Goal: Register for event/course

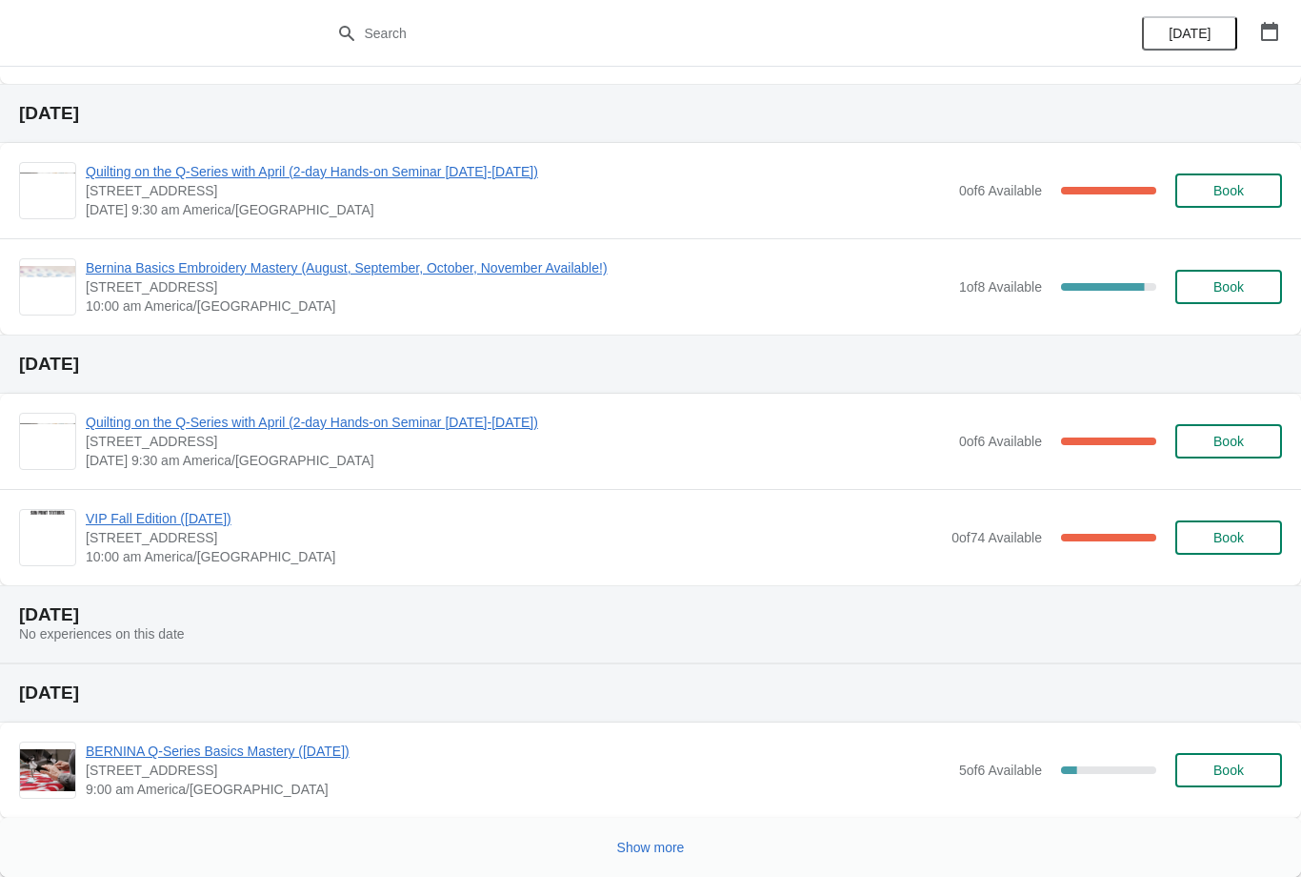
scroll to position [651, 0]
click at [655, 840] on span "Show more" at bounding box center [651, 846] width 68 height 15
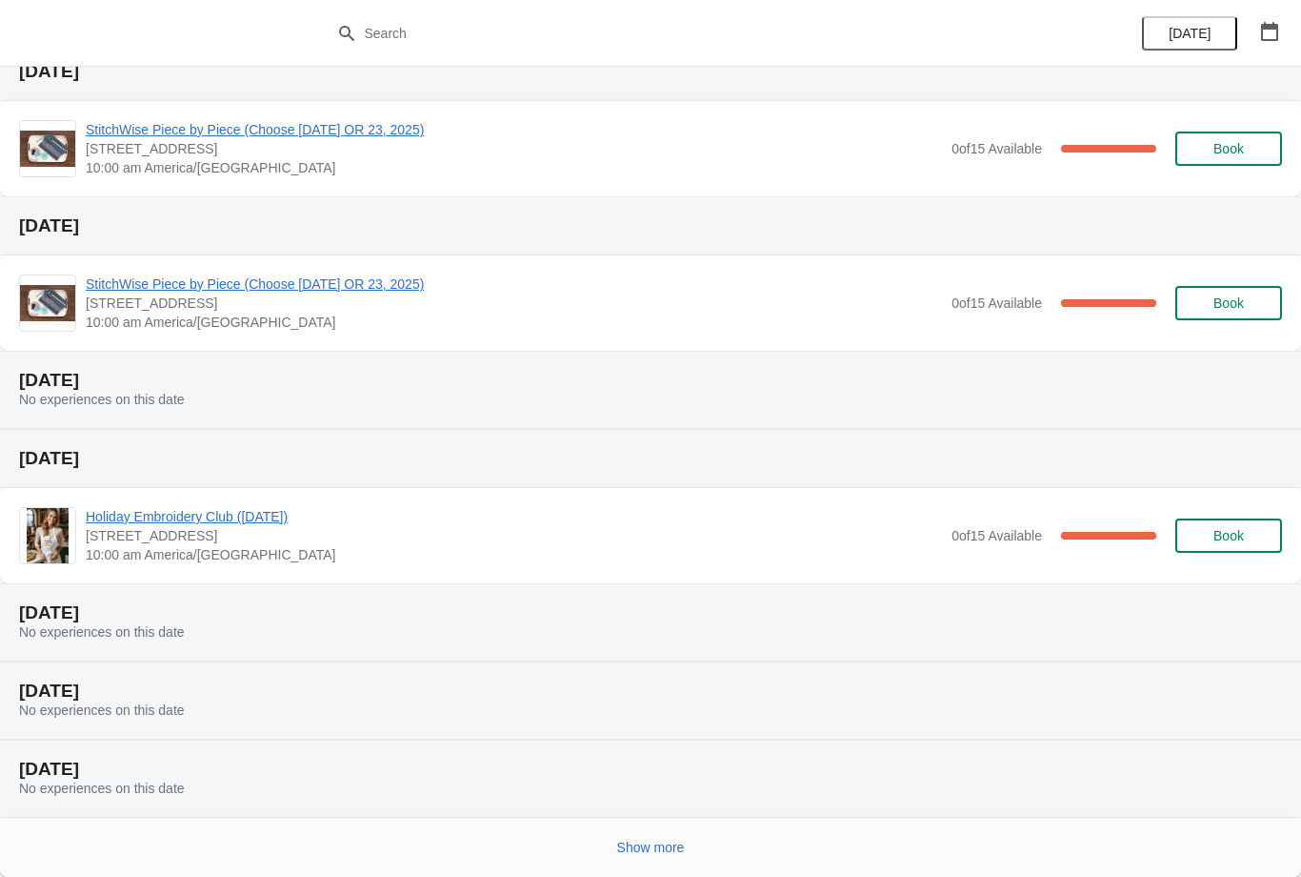
scroll to position [1677, 0]
click at [648, 856] on button "Show more" at bounding box center [651, 847] width 83 height 34
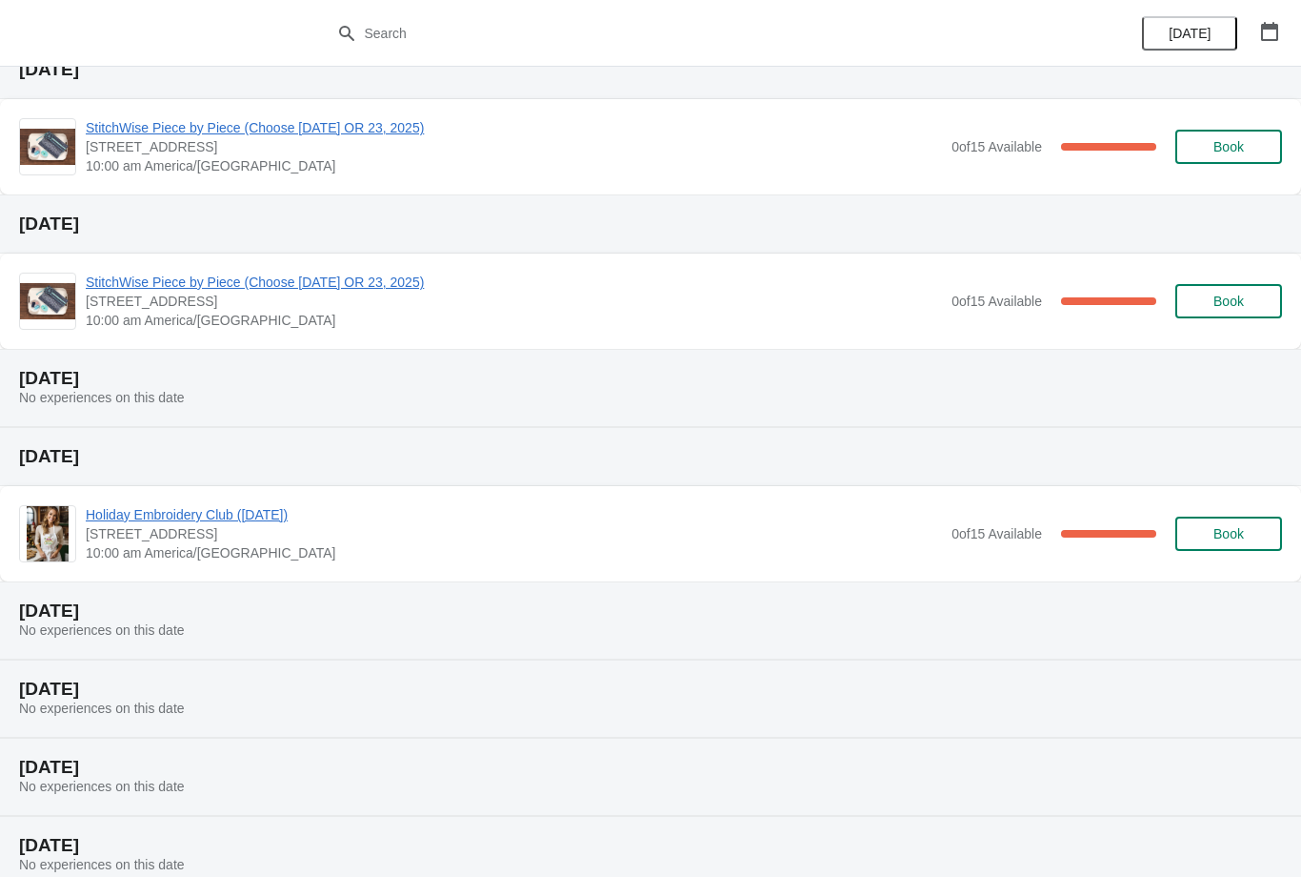
click at [1269, 30] on icon "button" at bounding box center [1269, 31] width 19 height 19
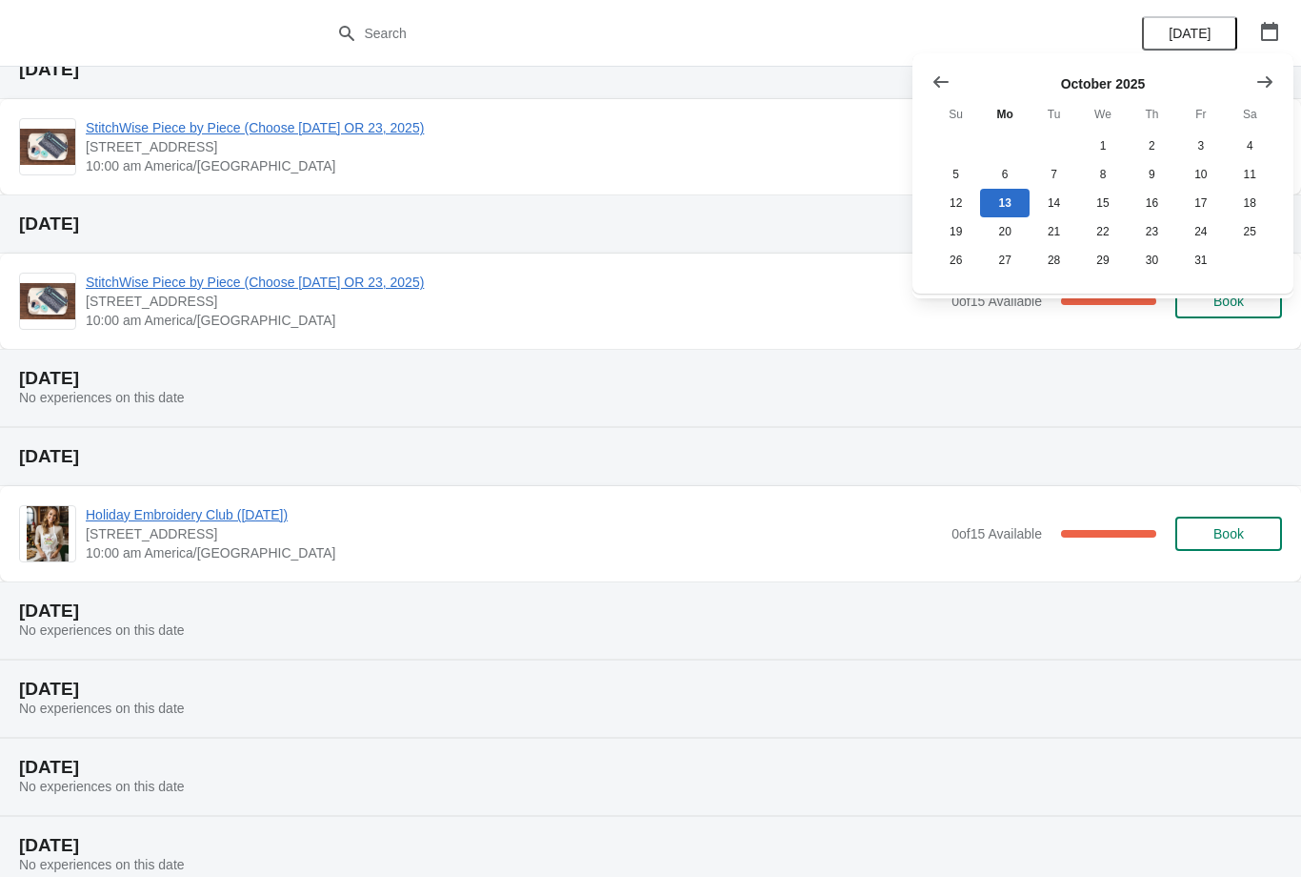
click at [1274, 84] on icon "Show next month, November 2025" at bounding box center [1265, 81] width 19 height 19
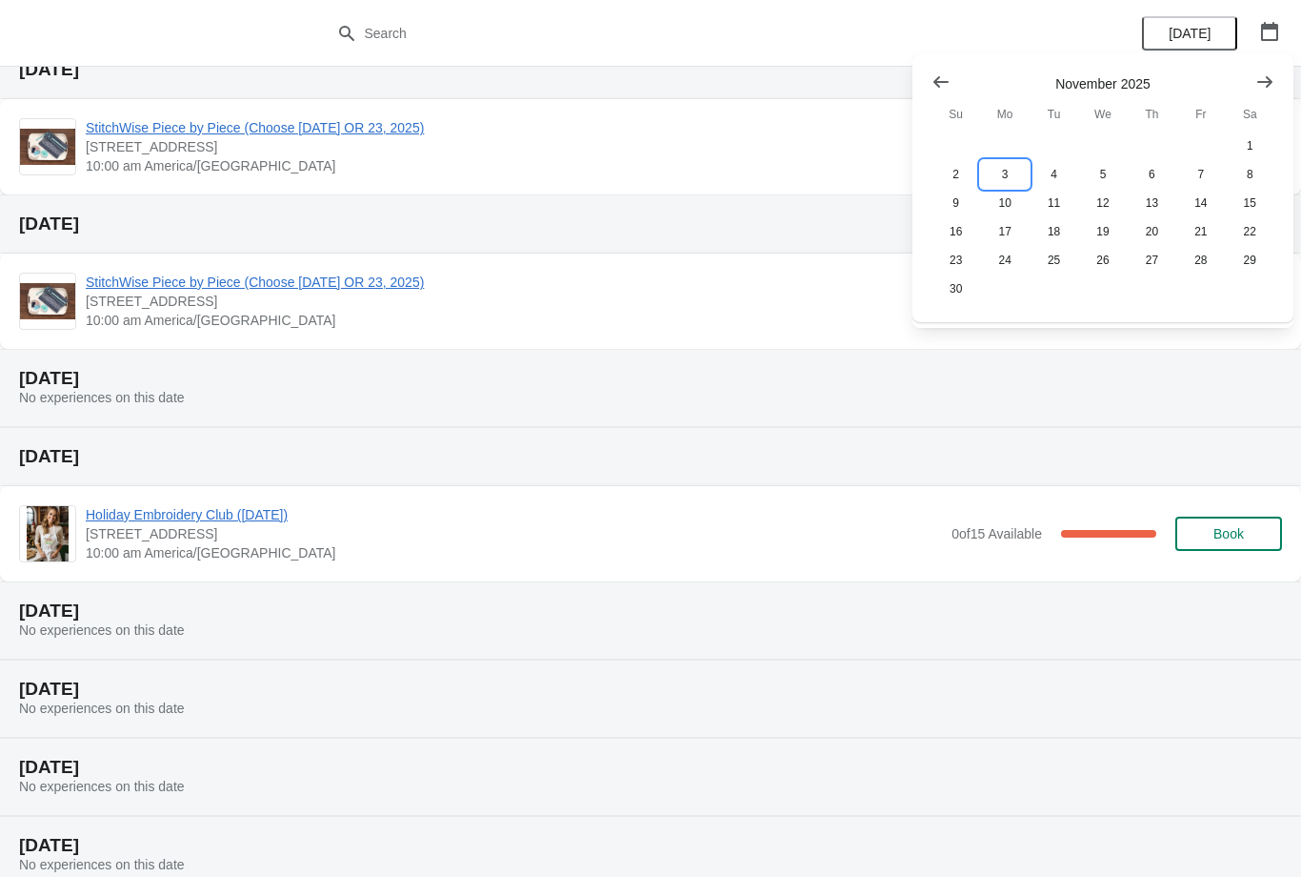
click at [1009, 167] on button "3" at bounding box center [1004, 174] width 49 height 29
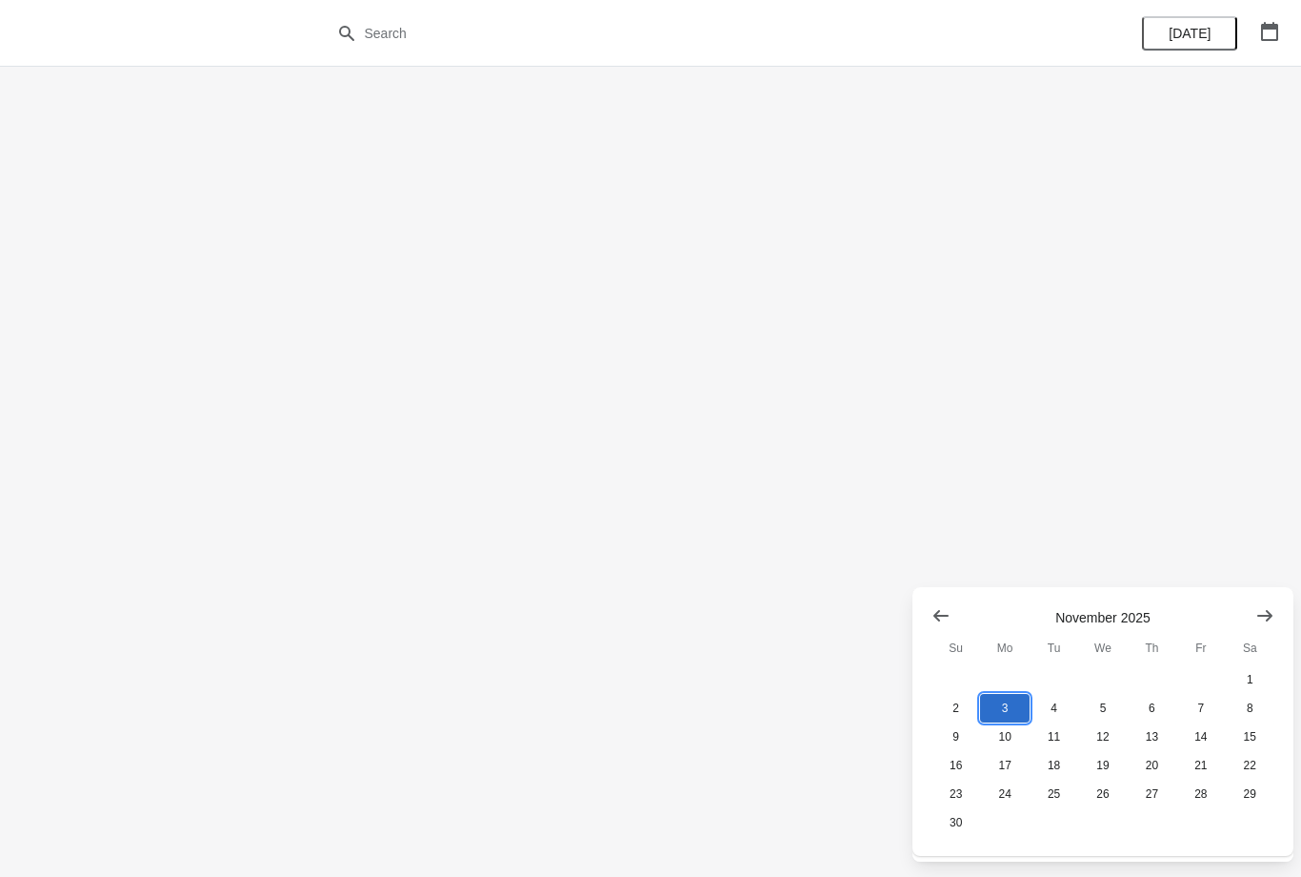
scroll to position [0, 0]
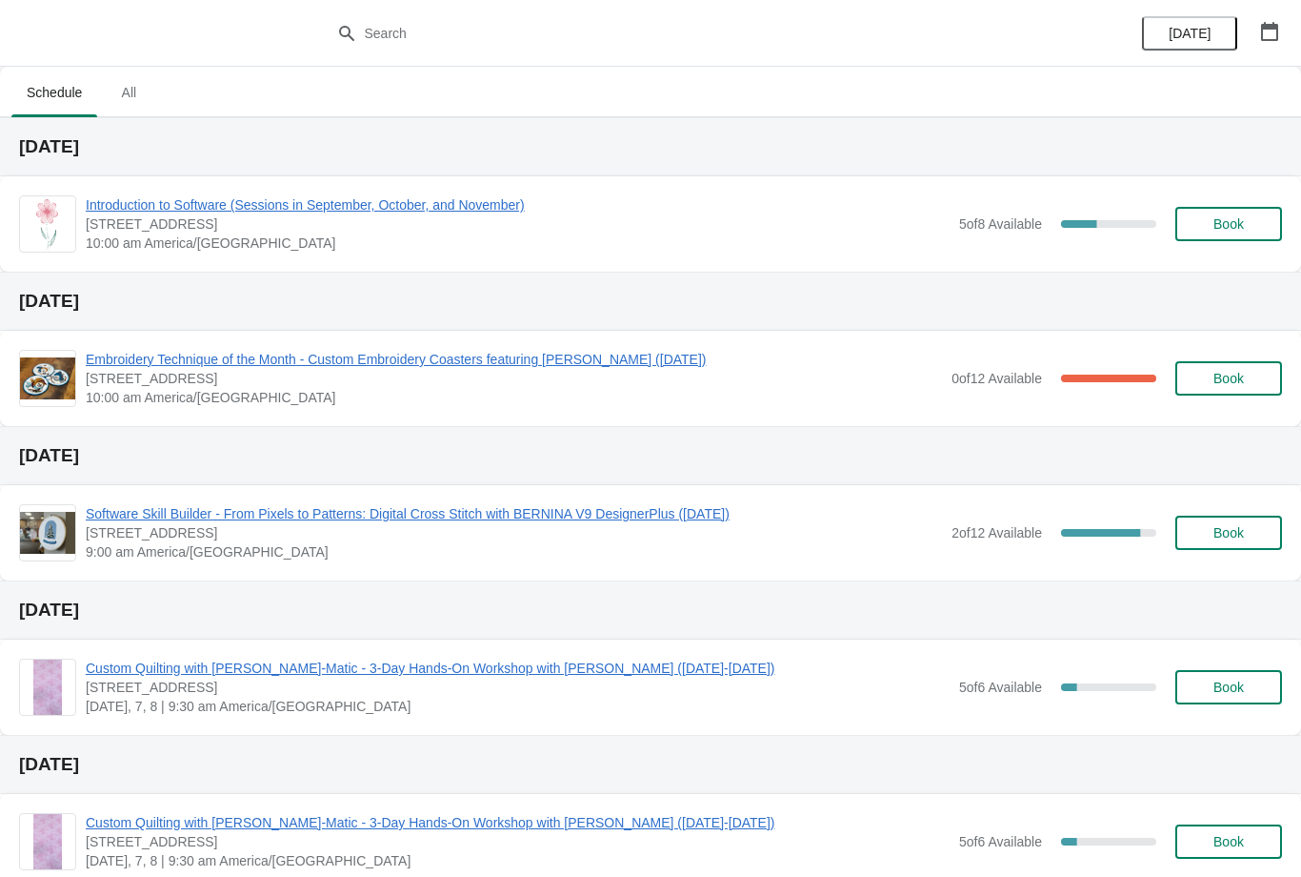
click at [830, 736] on div "[DATE]" at bounding box center [650, 764] width 1301 height 59
click at [788, 815] on span "Custom Quilting with [PERSON_NAME]-Matic - 3-Day Hands-On Workshop with [PERSON…" at bounding box center [518, 822] width 864 height 19
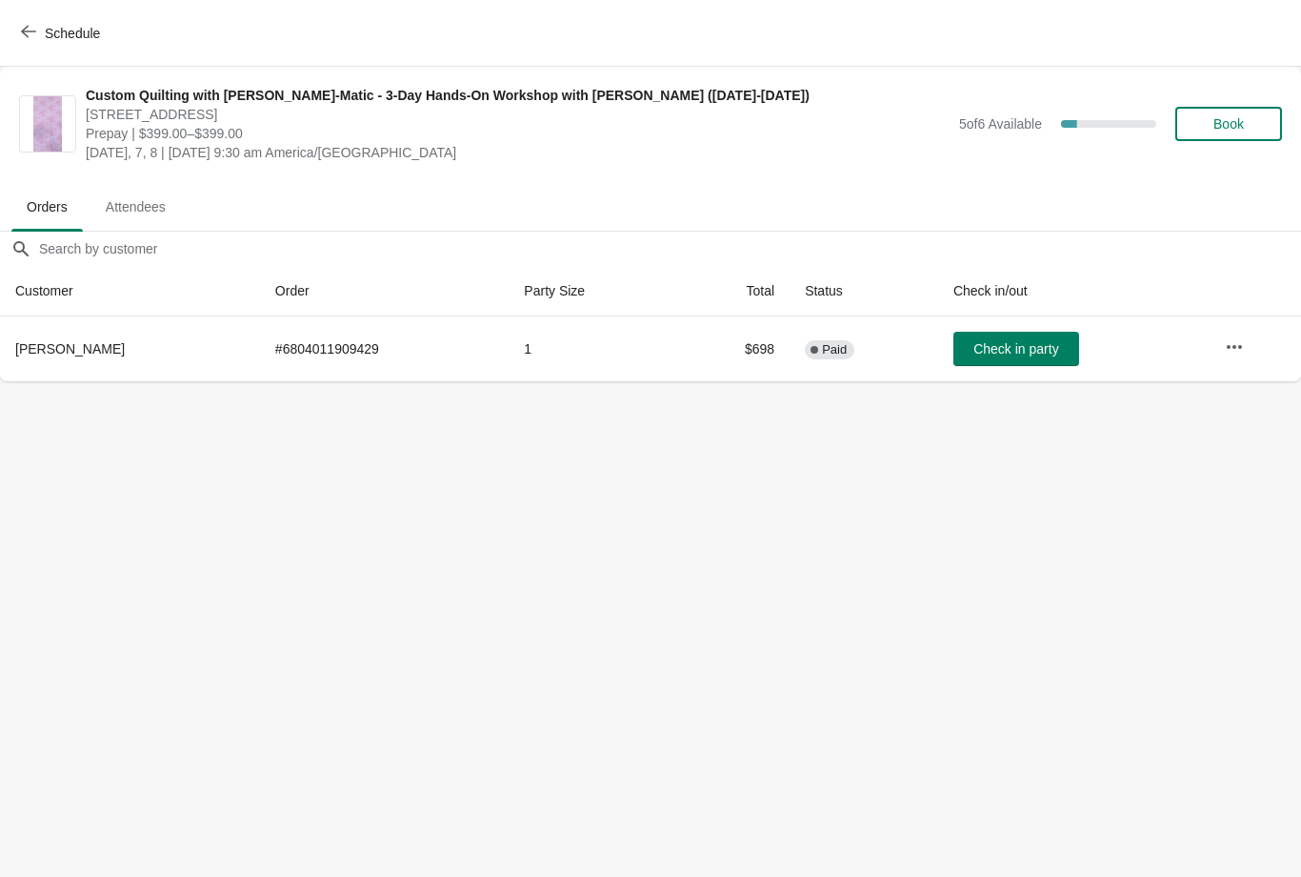
click at [27, 26] on icon "button" at bounding box center [28, 31] width 15 height 15
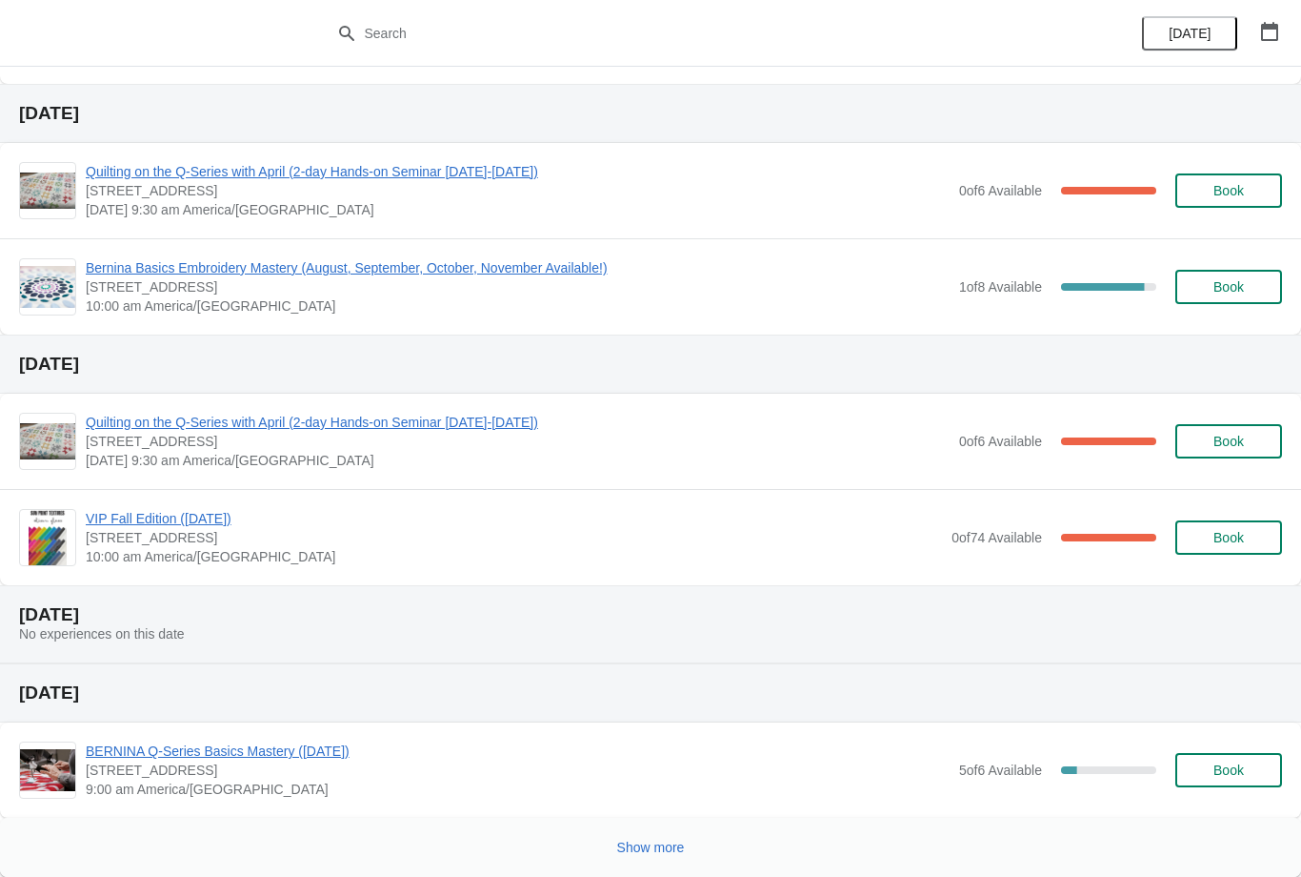
scroll to position [651, 0]
click at [655, 855] on span "Show more" at bounding box center [651, 846] width 68 height 15
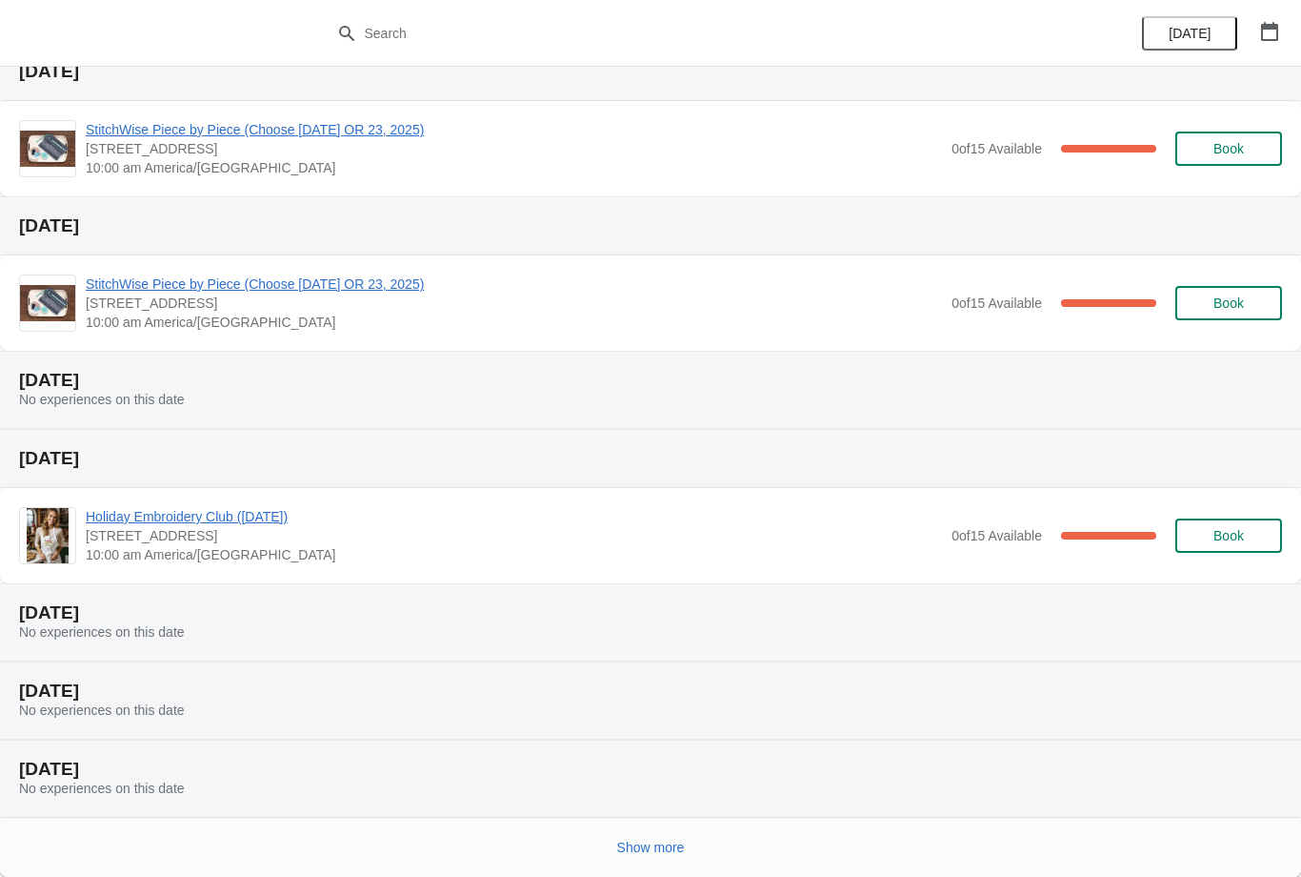
scroll to position [1677, 0]
click at [1275, 30] on icon "button" at bounding box center [1269, 31] width 19 height 19
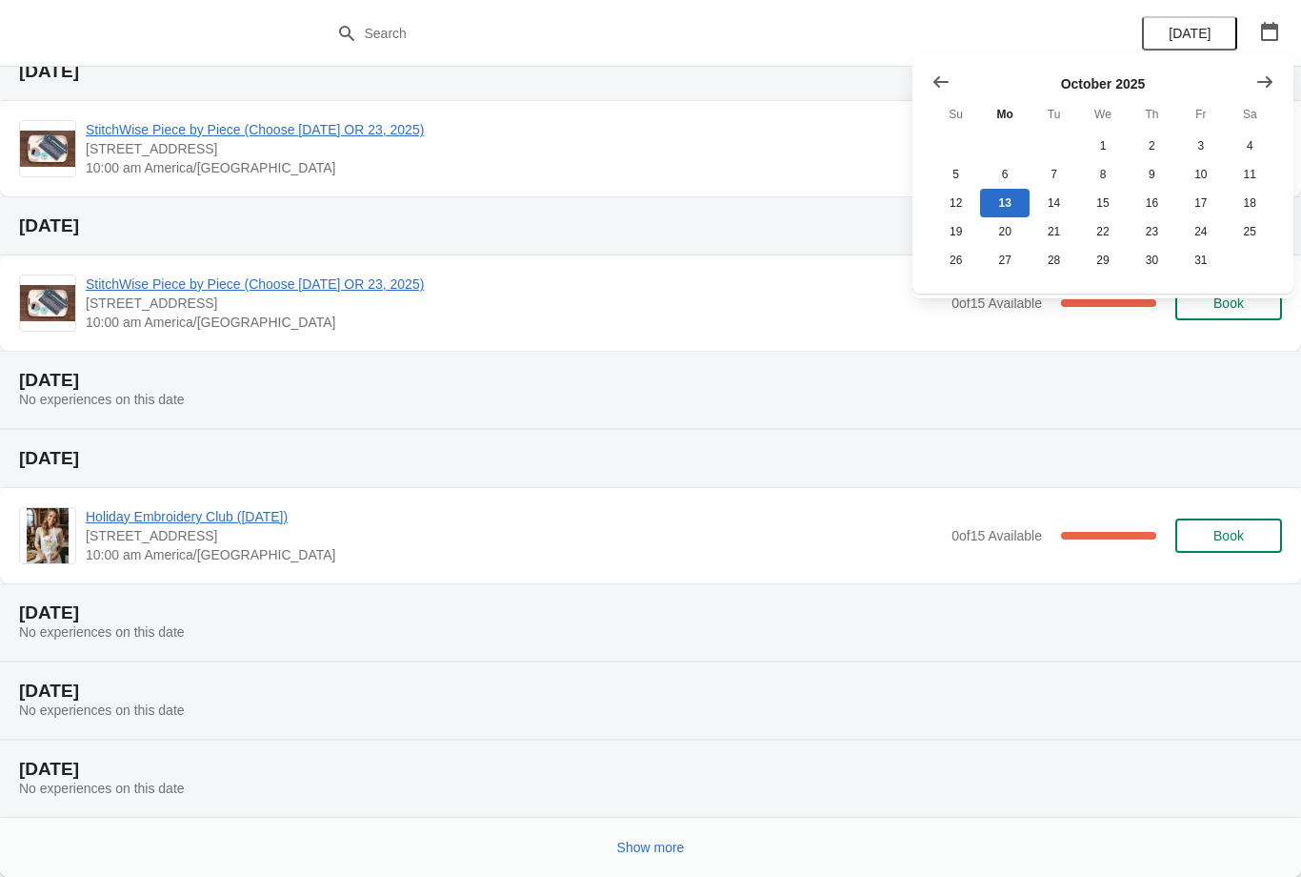
click at [1270, 83] on icon "Show next month, November 2025" at bounding box center [1265, 80] width 15 height 11
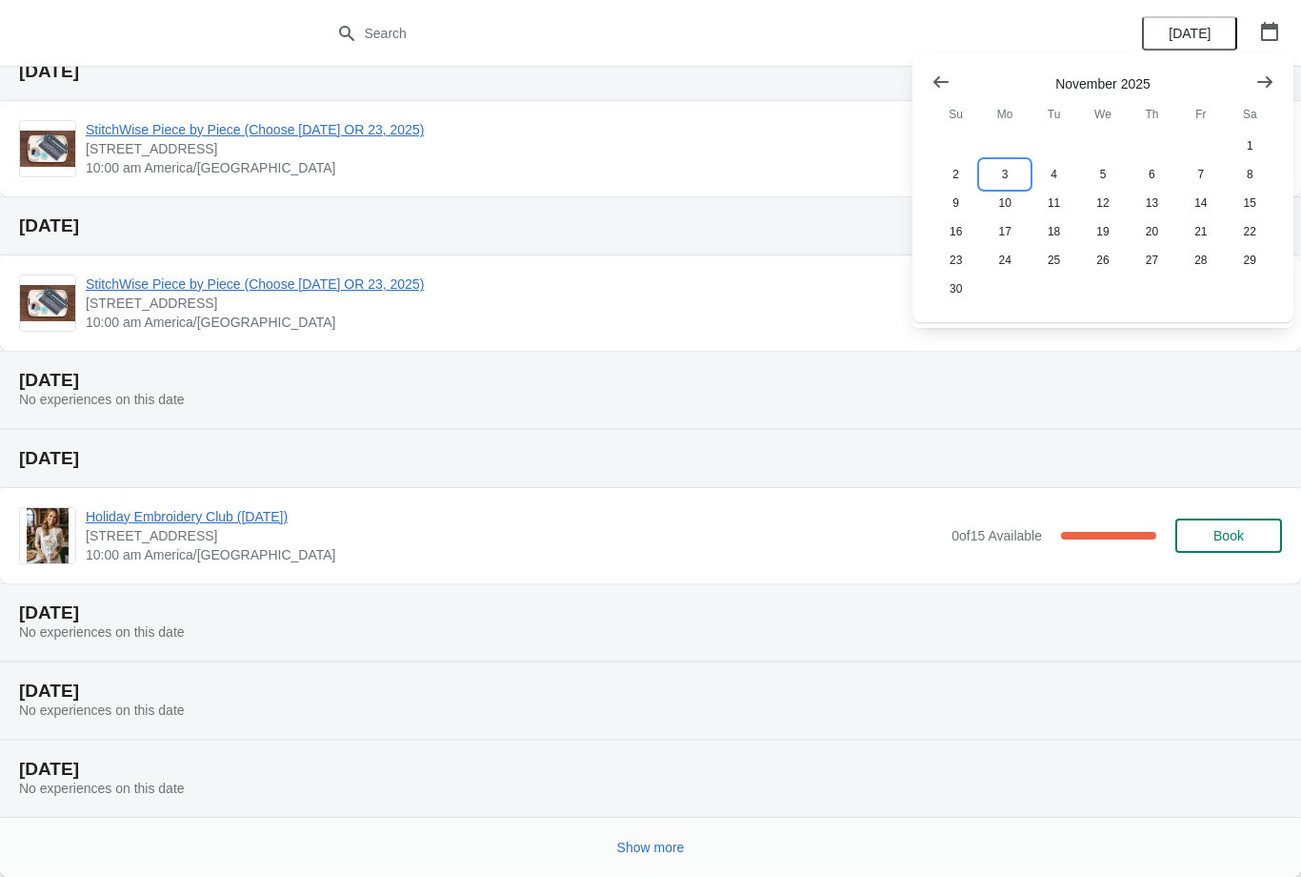
click at [1010, 174] on button "3" at bounding box center [1004, 174] width 49 height 29
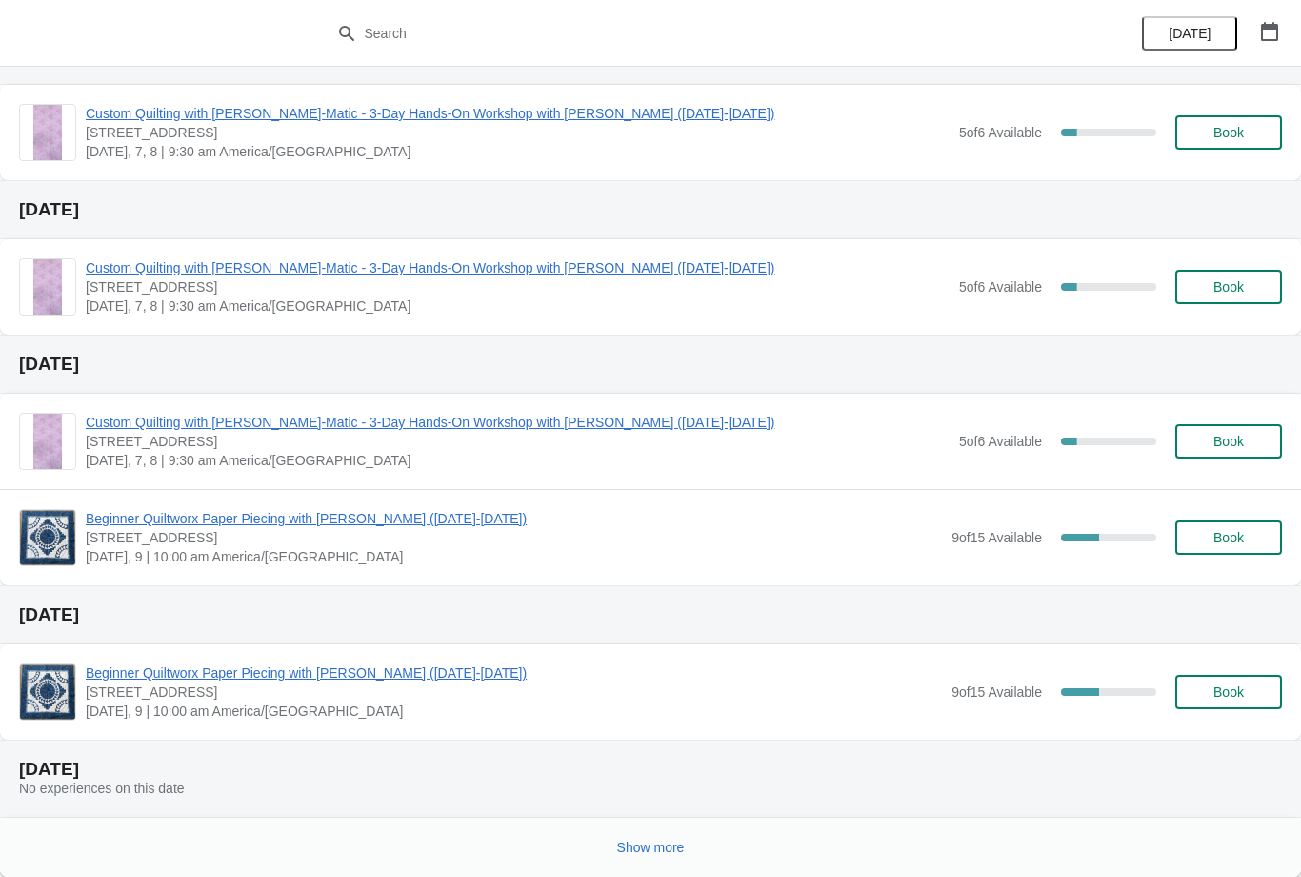
scroll to position [554, 0]
click at [649, 841] on span "Show more" at bounding box center [651, 846] width 68 height 15
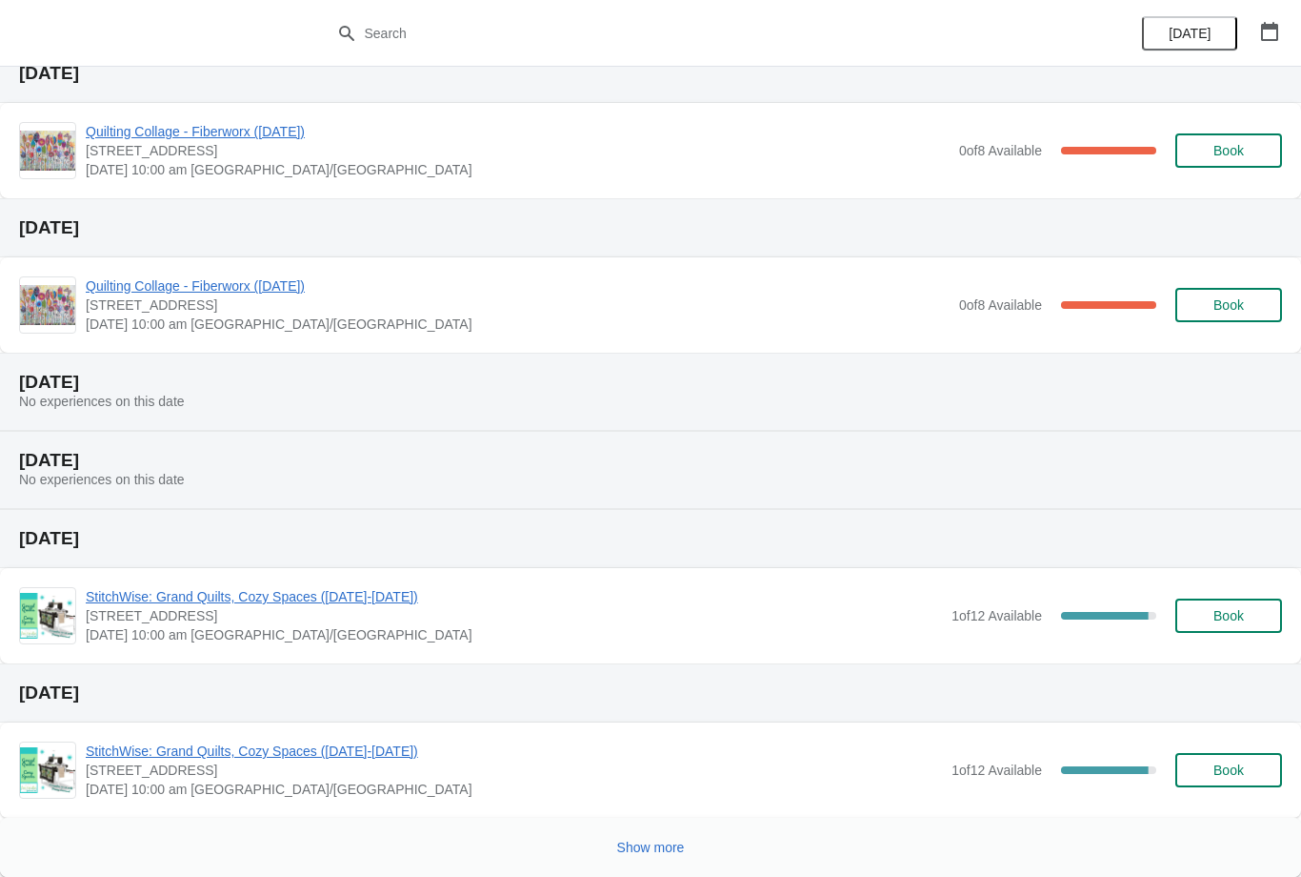
scroll to position [1637, 0]
click at [648, 847] on span "Show more" at bounding box center [651, 846] width 68 height 15
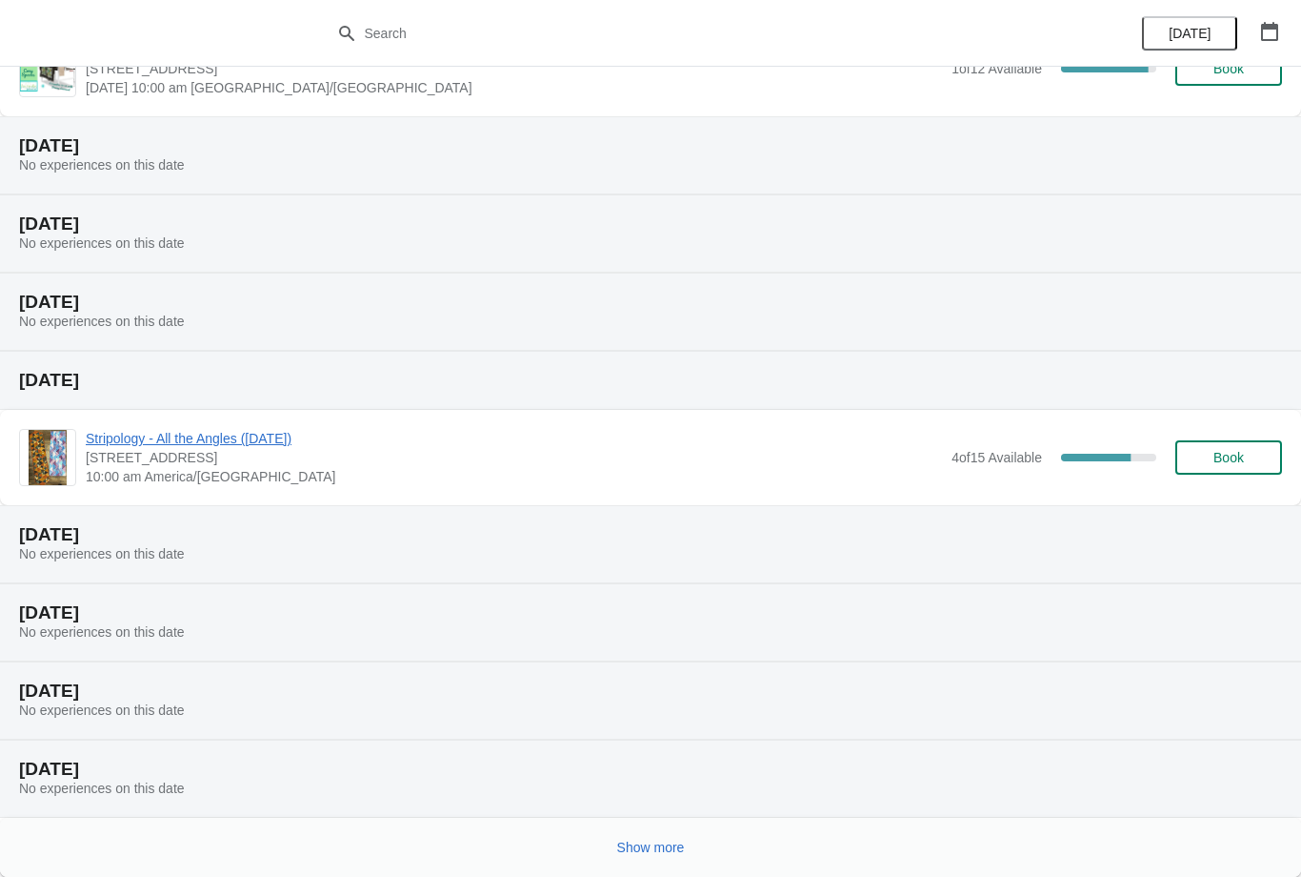
scroll to position [2338, 0]
click at [654, 840] on span "Show more" at bounding box center [651, 846] width 68 height 15
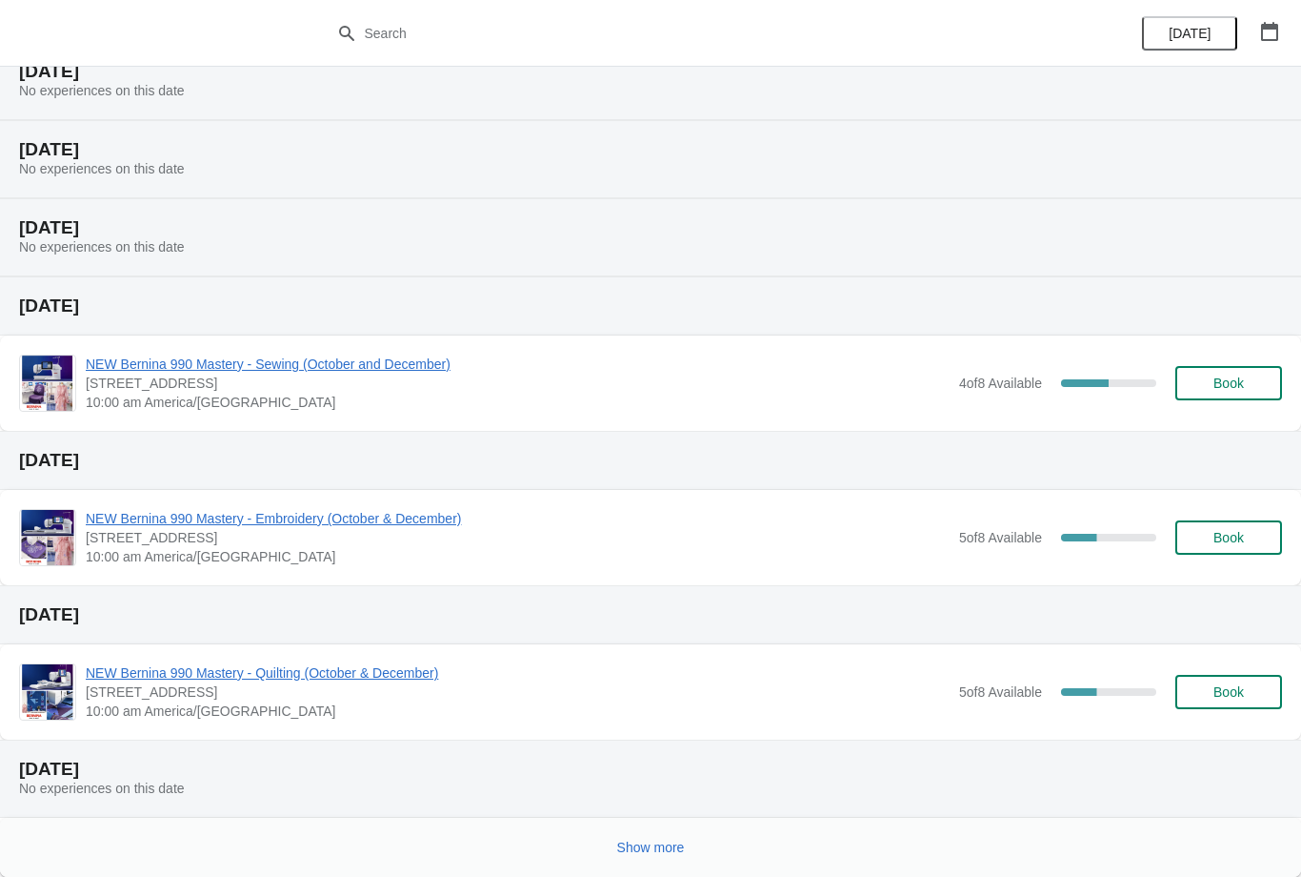
scroll to position [3192, 0]
